Goal: Communication & Community: Answer question/provide support

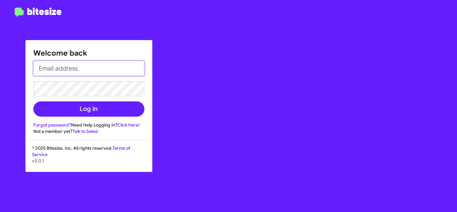
click at [98, 71] on input "email" at bounding box center [88, 68] width 111 height 15
paste input "[EMAIL_ADDRESS][DOMAIN_NAME]"
type input "[EMAIL_ADDRESS][DOMAIN_NAME]"
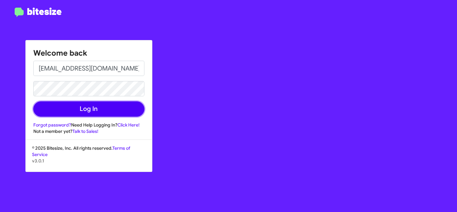
click at [74, 105] on button "Log In" at bounding box center [88, 108] width 111 height 15
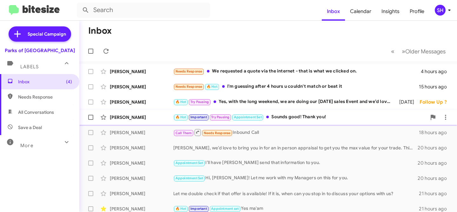
click at [153, 115] on div "[PERSON_NAME]" at bounding box center [142, 117] width 64 height 6
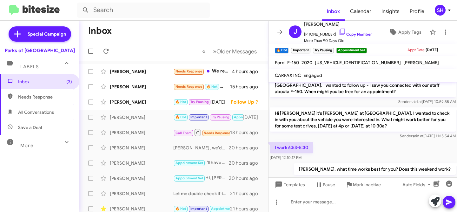
scroll to position [175, 0]
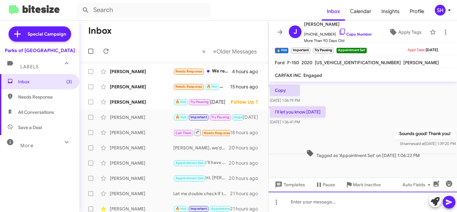
click at [308, 204] on div at bounding box center [363, 201] width 189 height 20
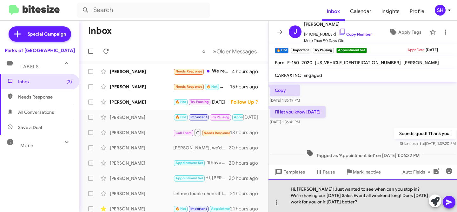
click at [315, 202] on div "Hi, [PERSON_NAME]! Just wanted to see when can you stop in? We're having our [D…" at bounding box center [363, 195] width 189 height 33
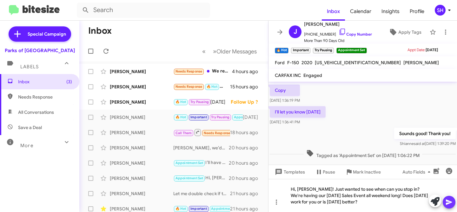
click at [447, 202] on icon at bounding box center [450, 202] width 8 height 8
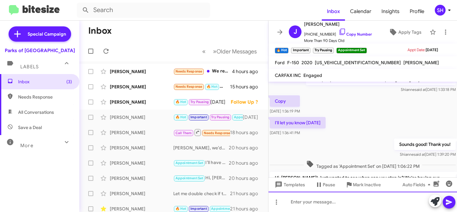
scroll to position [204, 0]
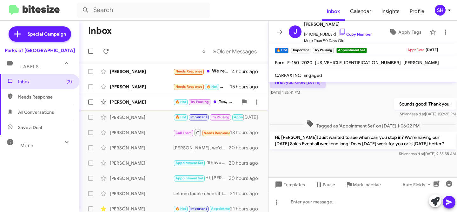
click at [148, 103] on div "[PERSON_NAME]" at bounding box center [142, 102] width 64 height 6
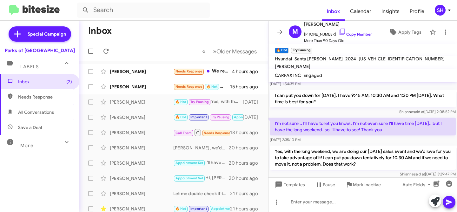
scroll to position [204, 0]
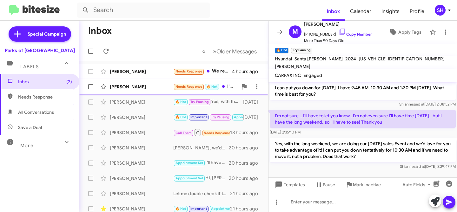
click at [152, 88] on div "[PERSON_NAME]" at bounding box center [142, 87] width 64 height 6
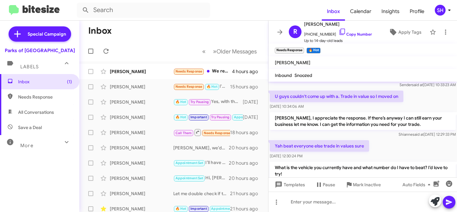
scroll to position [63, 0]
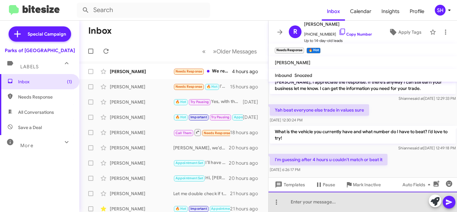
click at [327, 196] on div at bounding box center [363, 201] width 189 height 20
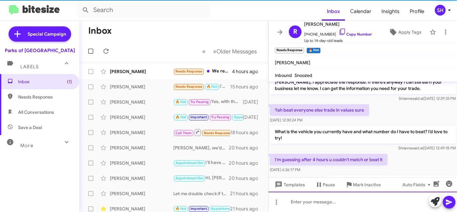
scroll to position [0, 0]
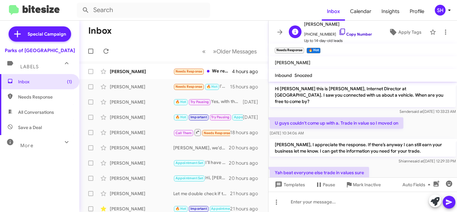
click at [346, 34] on link "Copy Number" at bounding box center [355, 34] width 33 height 5
click at [354, 37] on span "Up to 14-day-old leads" at bounding box center [338, 40] width 68 height 6
click at [350, 32] on link "Copy Number" at bounding box center [355, 33] width 33 height 5
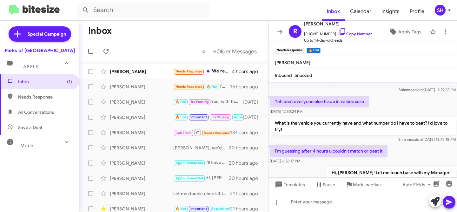
scroll to position [71, 0]
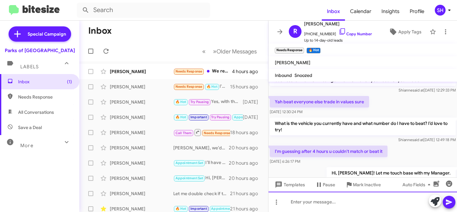
click at [309, 200] on div at bounding box center [363, 201] width 189 height 20
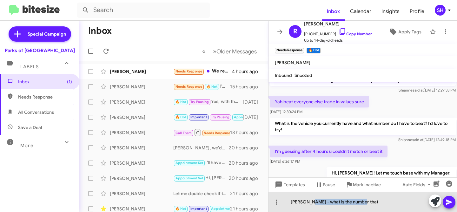
drag, startPoint x: 371, startPoint y: 201, endPoint x: 310, endPoint y: 201, distance: 61.0
click at [310, 201] on div "[PERSON_NAME] - what is the number that" at bounding box center [363, 201] width 189 height 20
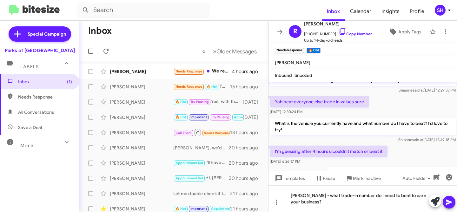
click at [451, 204] on icon at bounding box center [450, 202] width 8 height 8
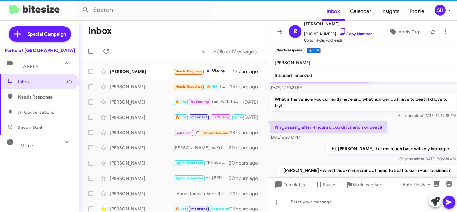
scroll to position [109, 0]
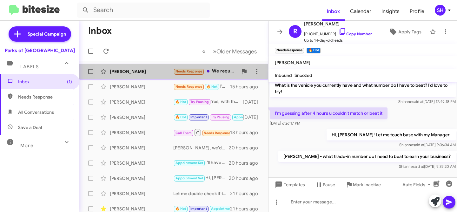
click at [141, 75] on div "[PERSON_NAME] Needs Response We requested a quote via the internet - that is wh…" at bounding box center [173, 71] width 179 height 13
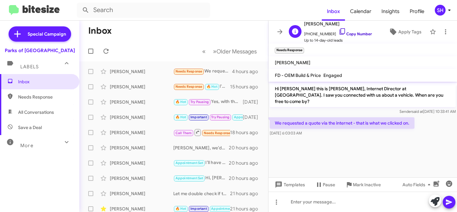
click at [349, 32] on link "Copy Number" at bounding box center [355, 33] width 33 height 5
click at [352, 32] on link "Copy Number" at bounding box center [355, 33] width 33 height 5
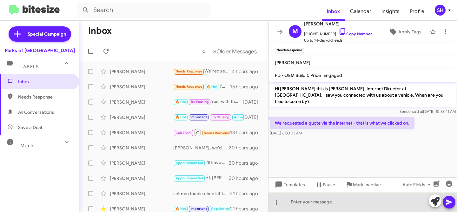
click at [329, 203] on div at bounding box center [363, 201] width 189 height 20
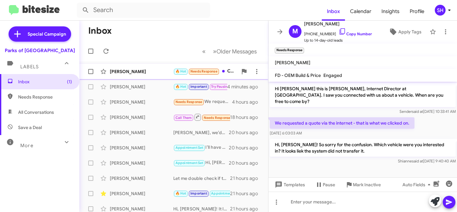
click at [150, 72] on div "[PERSON_NAME]" at bounding box center [142, 71] width 64 height 6
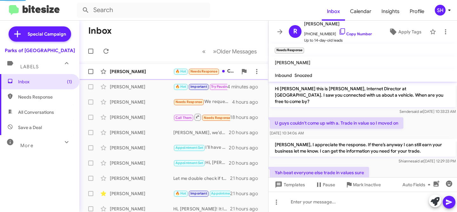
scroll to position [132, 0]
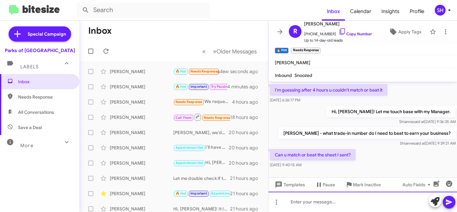
click at [331, 199] on div at bounding box center [363, 201] width 189 height 20
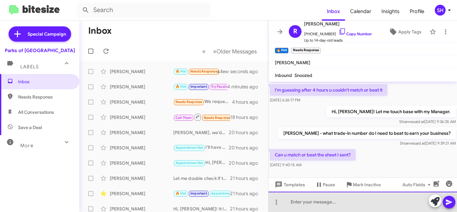
drag, startPoint x: 320, startPoint y: 206, endPoint x: 322, endPoint y: 203, distance: 3.7
click at [321, 205] on div at bounding box center [363, 201] width 189 height 20
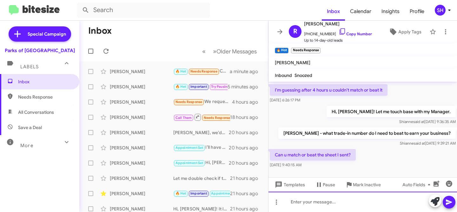
click at [310, 200] on div at bounding box center [363, 201] width 189 height 20
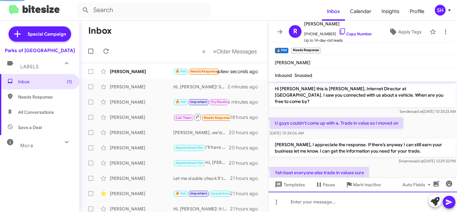
scroll to position [202, 0]
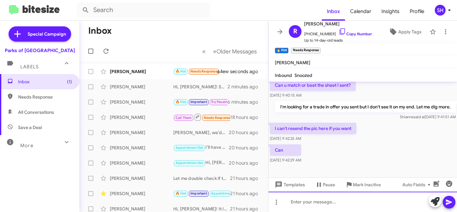
click at [336, 202] on div at bounding box center [363, 201] width 189 height 20
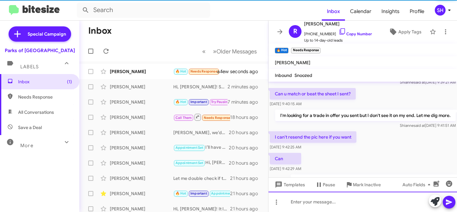
scroll to position [225, 0]
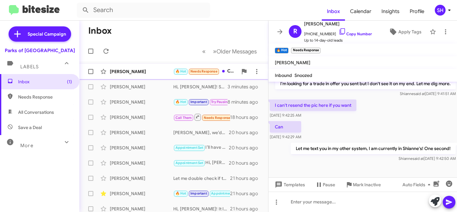
click at [134, 69] on div "[PERSON_NAME]" at bounding box center [142, 71] width 64 height 6
click at [277, 30] on icon at bounding box center [280, 32] width 8 height 8
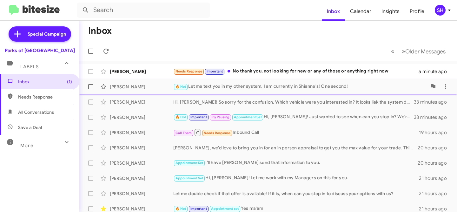
click at [139, 84] on div "[PERSON_NAME]" at bounding box center [142, 87] width 64 height 6
